Goal: Navigation & Orientation: Find specific page/section

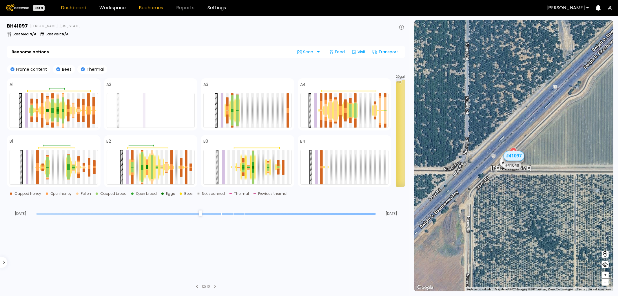
click at [74, 10] on link "Dashboard" at bounding box center [73, 8] width 25 height 5
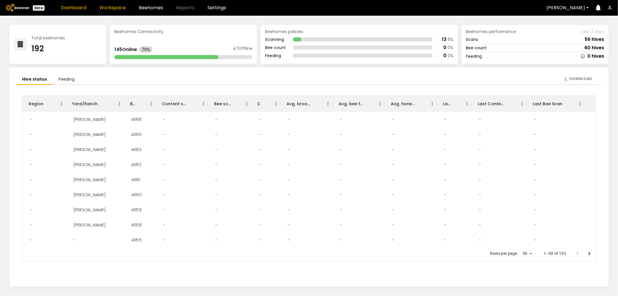
click at [111, 6] on link "Workspace" at bounding box center [112, 8] width 26 height 5
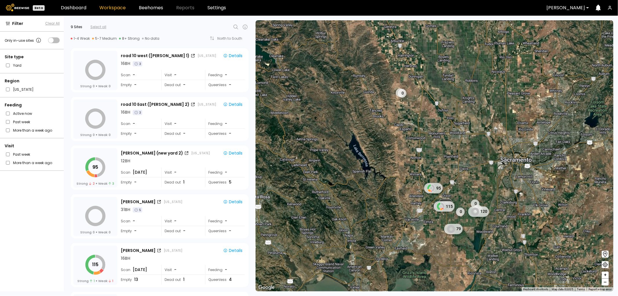
click at [20, 22] on span "Filter" at bounding box center [17, 24] width 11 height 6
click at [77, 8] on link "Dashboard" at bounding box center [73, 8] width 25 height 5
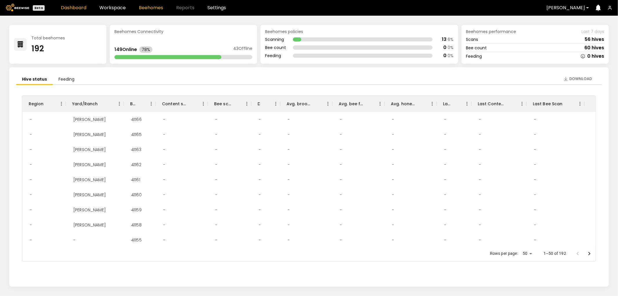
click at [152, 6] on link "Beehomes" at bounding box center [151, 8] width 24 height 5
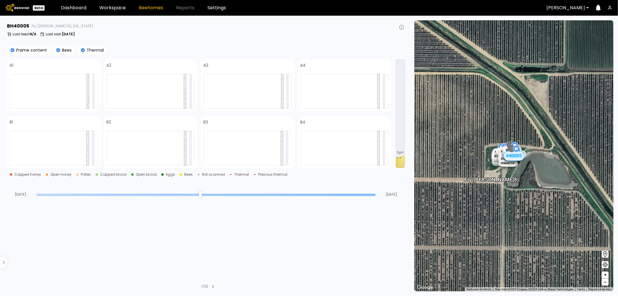
click at [514, 158] on div "# 40005" at bounding box center [513, 156] width 21 height 10
click at [508, 163] on div "# 40310" at bounding box center [507, 162] width 20 height 9
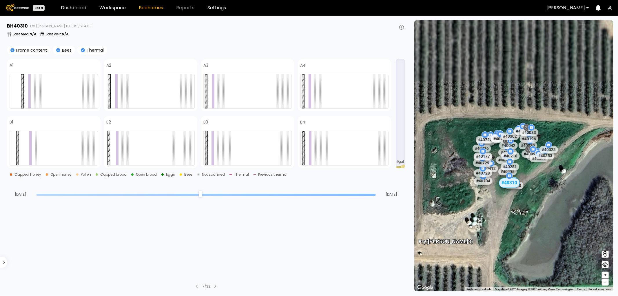
drag, startPoint x: 532, startPoint y: 171, endPoint x: 496, endPoint y: 253, distance: 89.6
click at [496, 253] on div "Fry ([PERSON_NAME] 8) # 41073 # 41104 # 40069 # 40702 # 40113 # 40736 # 40200 #…" at bounding box center [513, 155] width 199 height 271
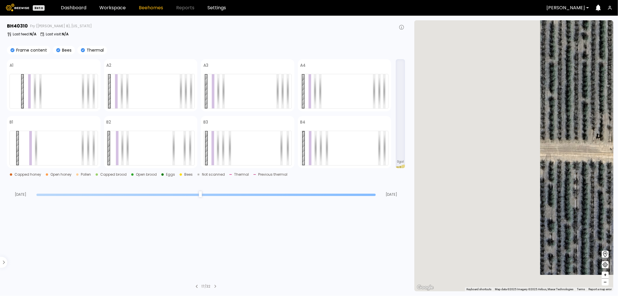
drag, startPoint x: 577, startPoint y: 194, endPoint x: 707, endPoint y: 92, distance: 165.2
click at [617, 92] on html "Beta Dashboard Workspace Beehomes Reports Settings [PERSON_NAME] 40310 Fry ([PE…" at bounding box center [309, 148] width 618 height 296
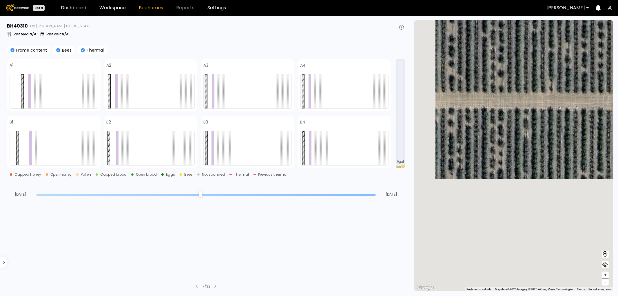
drag, startPoint x: 519, startPoint y: 212, endPoint x: 611, endPoint y: 72, distance: 167.8
click at [611, 72] on div "# 41073 # 41104 # 40069 # 40702 # 40113 # 40736 # 40200 # 40306 # 40714 # 40239…" at bounding box center [513, 155] width 199 height 271
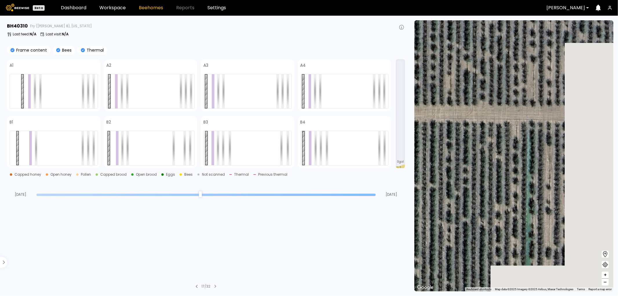
drag, startPoint x: 486, startPoint y: 154, endPoint x: 309, endPoint y: 176, distance: 178.3
click at [306, 173] on main "BH 40310 Fry ([PERSON_NAME] 8), [US_STATE] Last feed : N/A Last visit : N/A Fra…" at bounding box center [309, 156] width 618 height 280
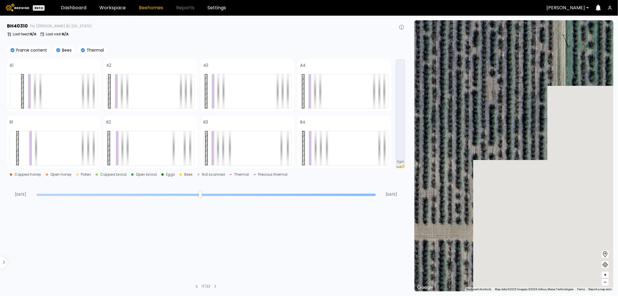
drag, startPoint x: 510, startPoint y: 130, endPoint x: 361, endPoint y: 239, distance: 185.1
click at [332, 241] on main "BH 40310 Fry ([PERSON_NAME] 8), [US_STATE] Last feed : N/A Last visit : N/A Fra…" at bounding box center [309, 156] width 618 height 280
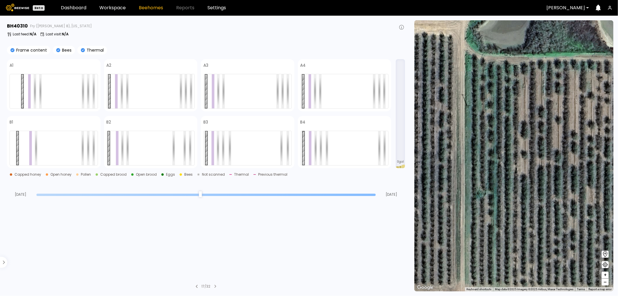
drag, startPoint x: 526, startPoint y: 185, endPoint x: 371, endPoint y: 236, distance: 163.1
click at [372, 236] on main "BH 40310 Fry ([PERSON_NAME] 8), [US_STATE] Last feed : N/A Last visit : N/A Fra…" at bounding box center [309, 156] width 618 height 280
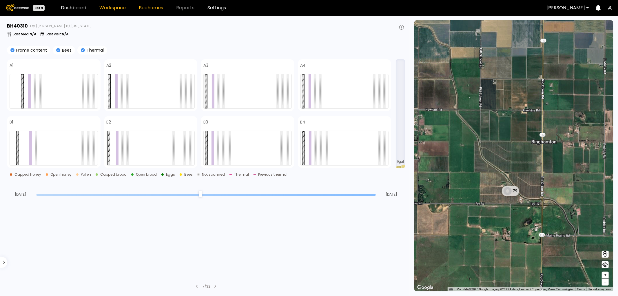
click at [111, 7] on link "Workspace" at bounding box center [112, 8] width 26 height 5
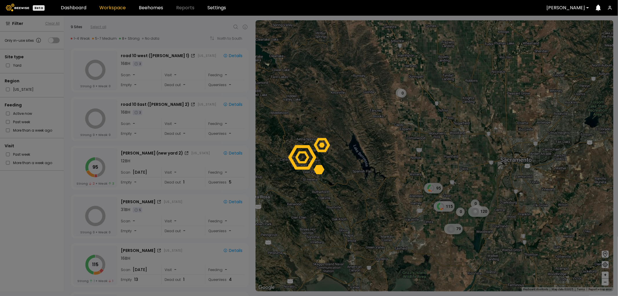
click at [447, 205] on div at bounding box center [309, 156] width 618 height 280
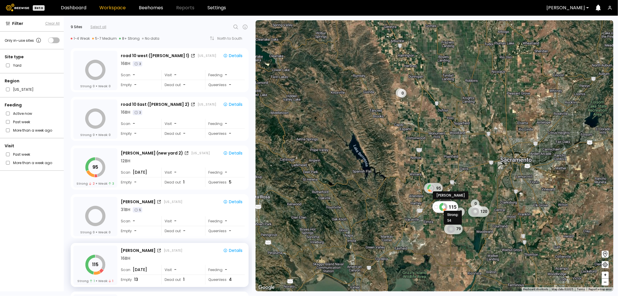
click at [440, 208] on icon at bounding box center [441, 206] width 4 height 8
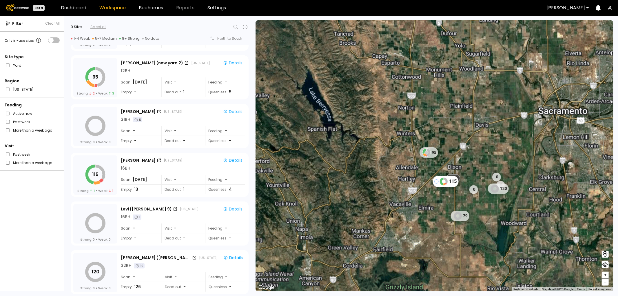
scroll to position [93, 0]
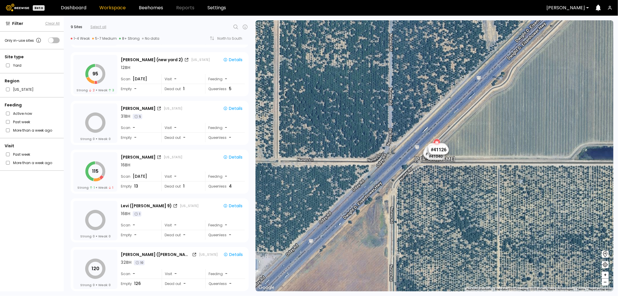
click at [443, 149] on div "# 41126" at bounding box center [438, 149] width 20 height 9
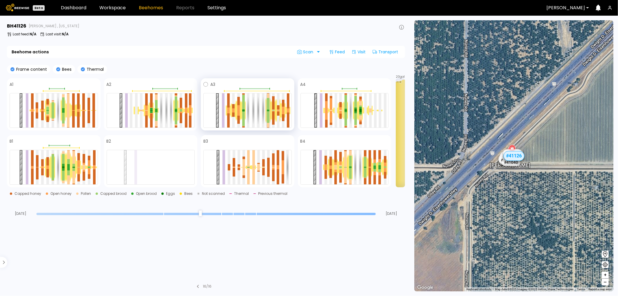
click at [269, 112] on div at bounding box center [268, 117] width 3 height 12
